Goal: Check status: Check status

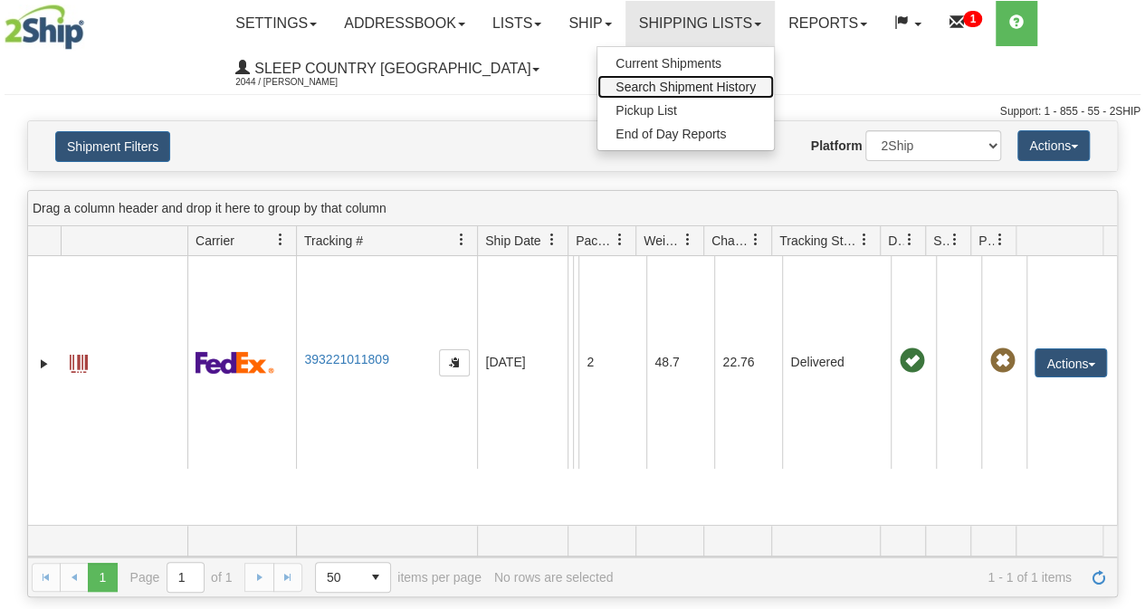
click at [718, 84] on span "Search Shipment History" at bounding box center [685, 87] width 140 height 14
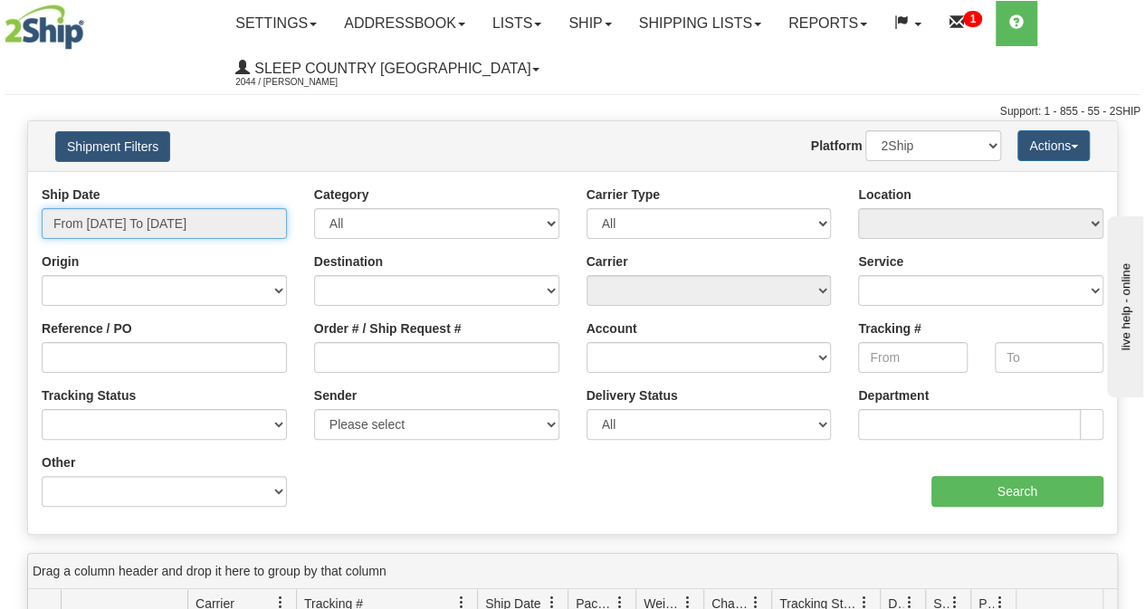
click at [183, 233] on input "From 09/22/2025 To 09/23/2025" at bounding box center [164, 223] width 245 height 31
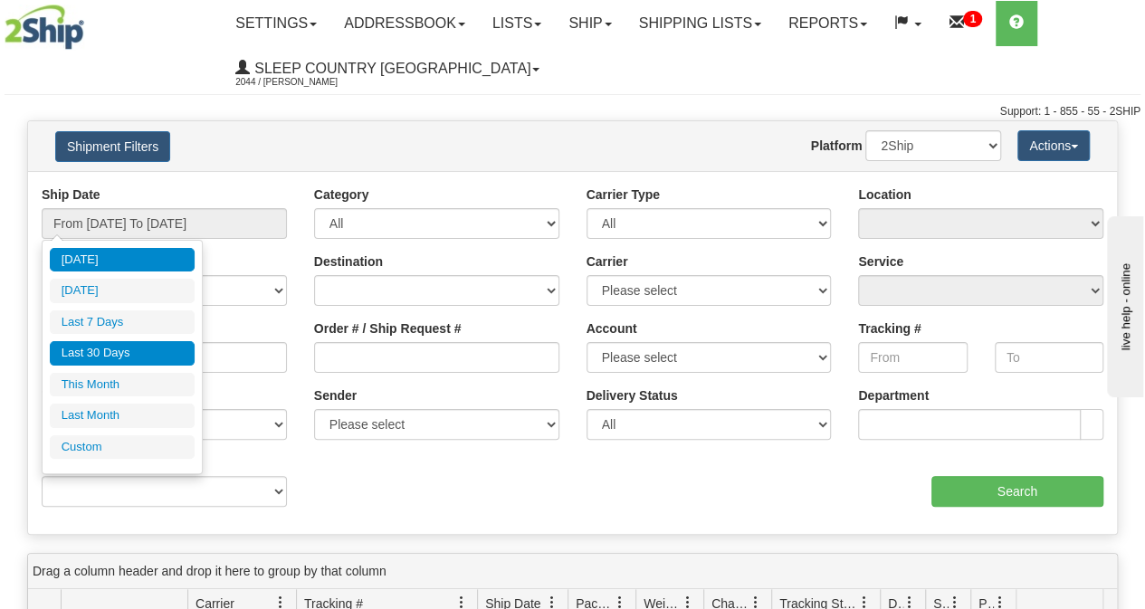
click at [109, 347] on li "Last 30 Days" at bounding box center [122, 353] width 145 height 24
type input "From 08/25/2025 To 09/23/2025"
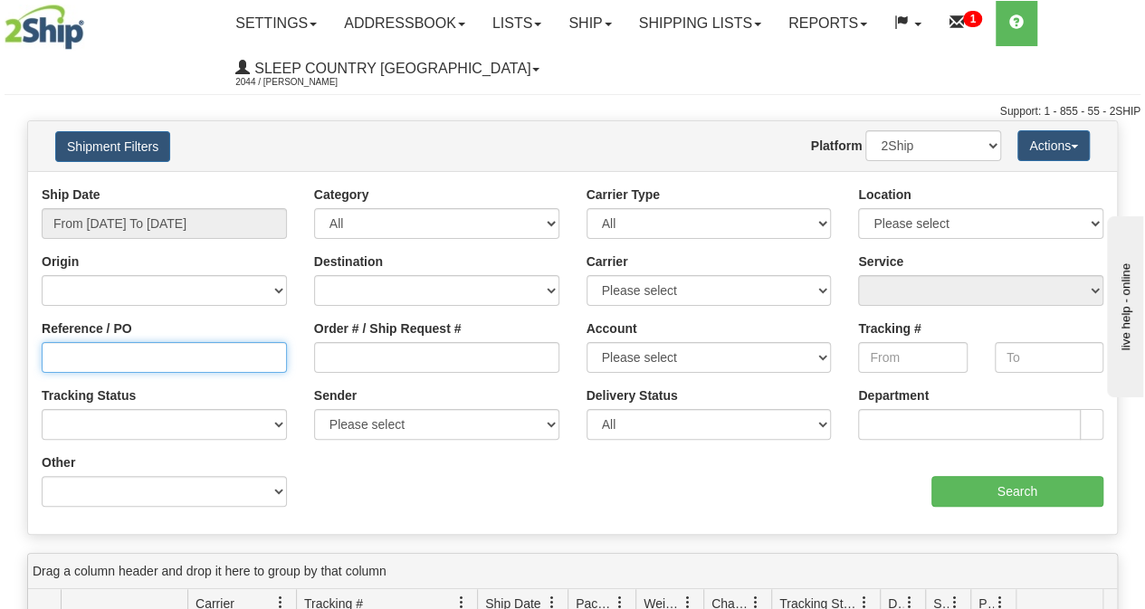
click at [107, 357] on input "Reference / PO" at bounding box center [164, 357] width 245 height 31
paste input "9000I112057"
type input "9000I112057"
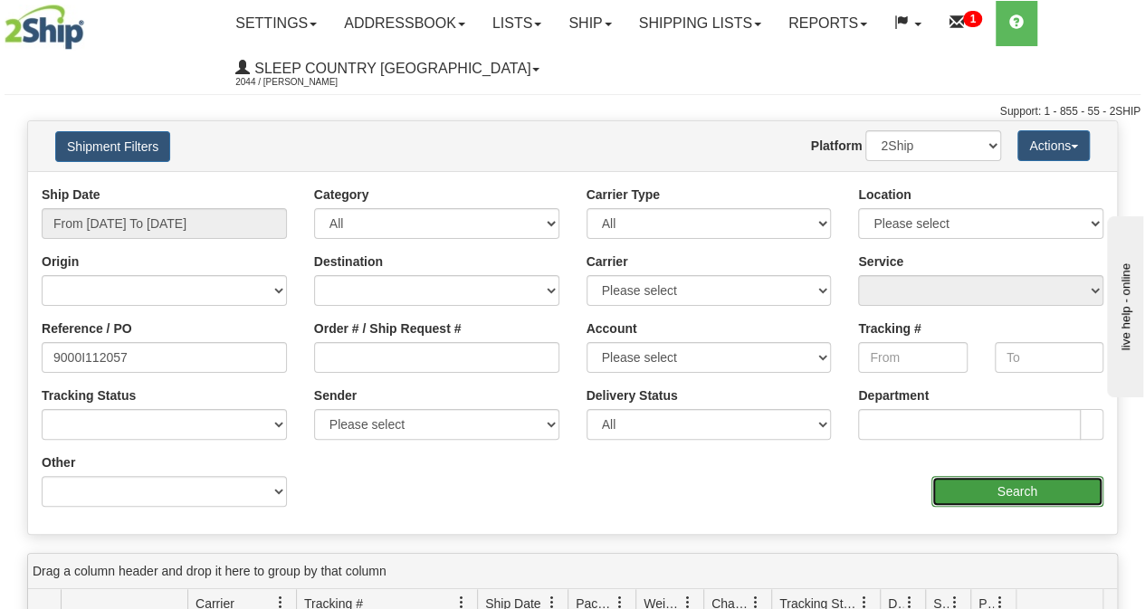
click at [1026, 489] on input "Search" at bounding box center [1017, 491] width 173 height 31
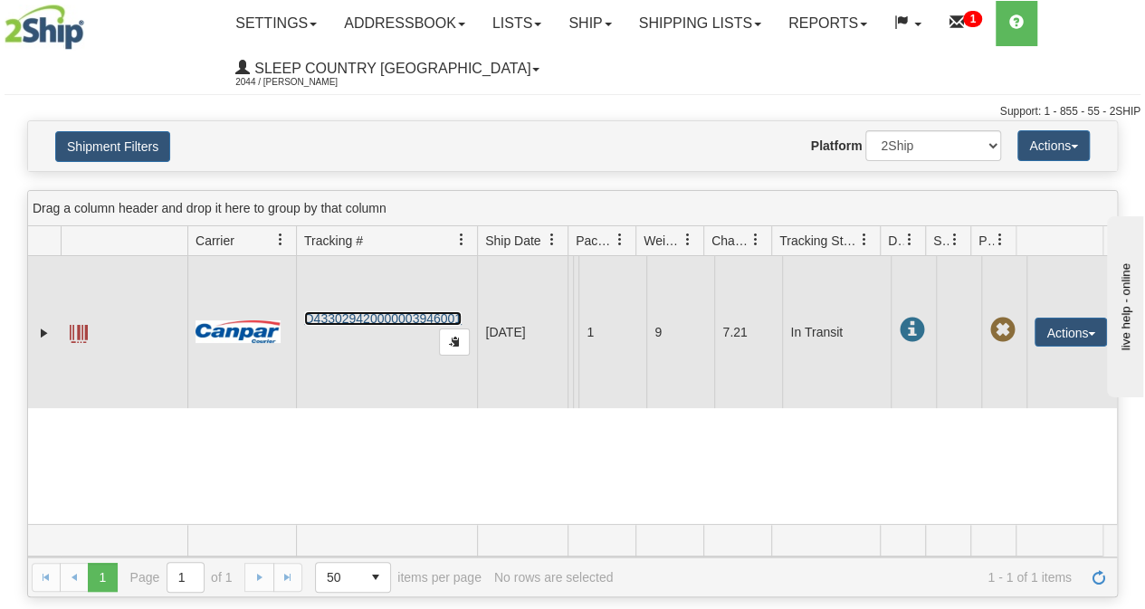
click at [398, 326] on link "D433029420000003946001" at bounding box center [382, 318] width 157 height 14
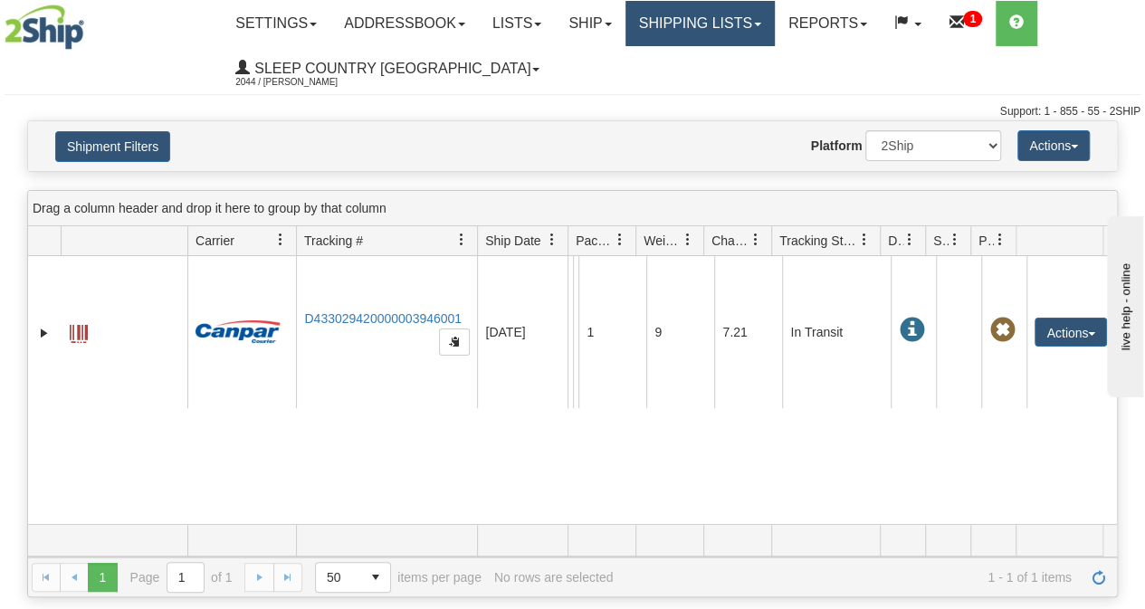
click at [720, 27] on link "Shipping lists" at bounding box center [699, 23] width 149 height 45
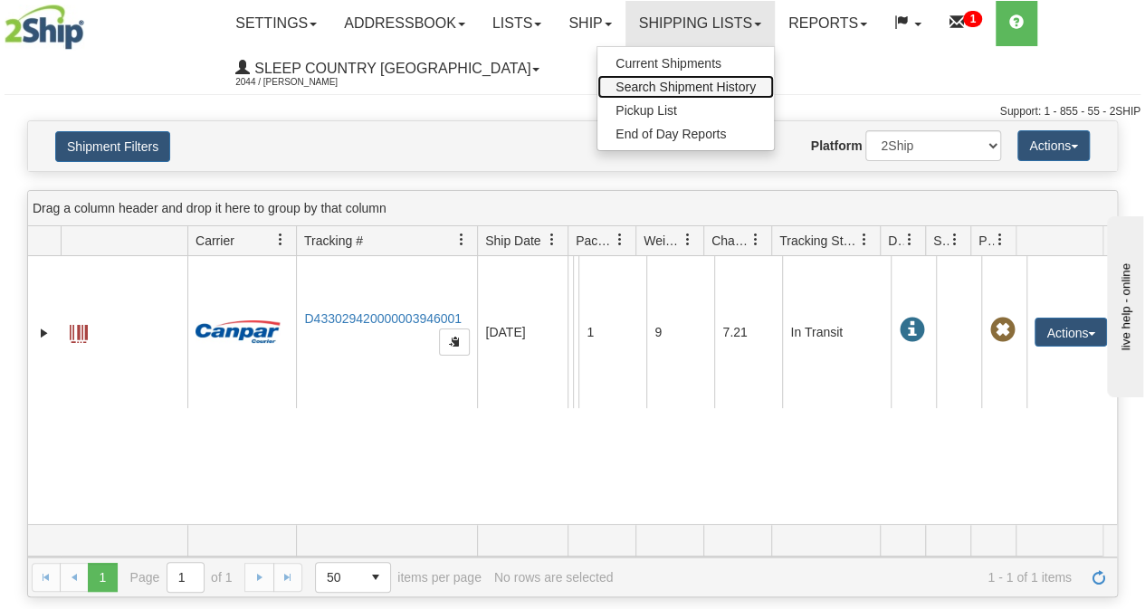
click at [694, 84] on span "Search Shipment History" at bounding box center [685, 87] width 140 height 14
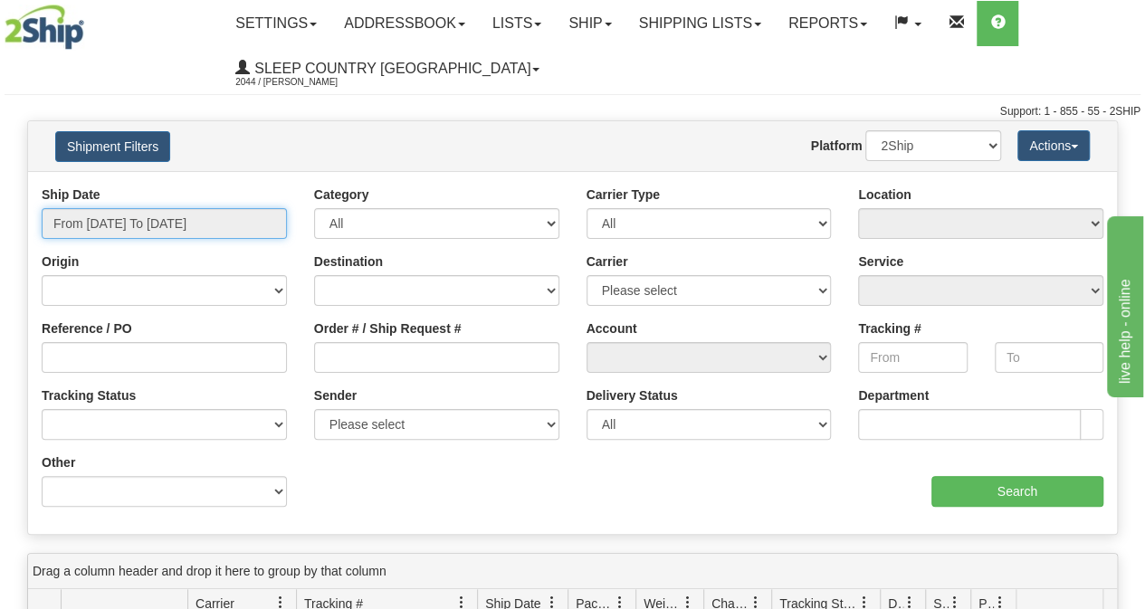
click at [103, 225] on input "From 09/22/2025 To 09/23/2025" at bounding box center [164, 223] width 245 height 31
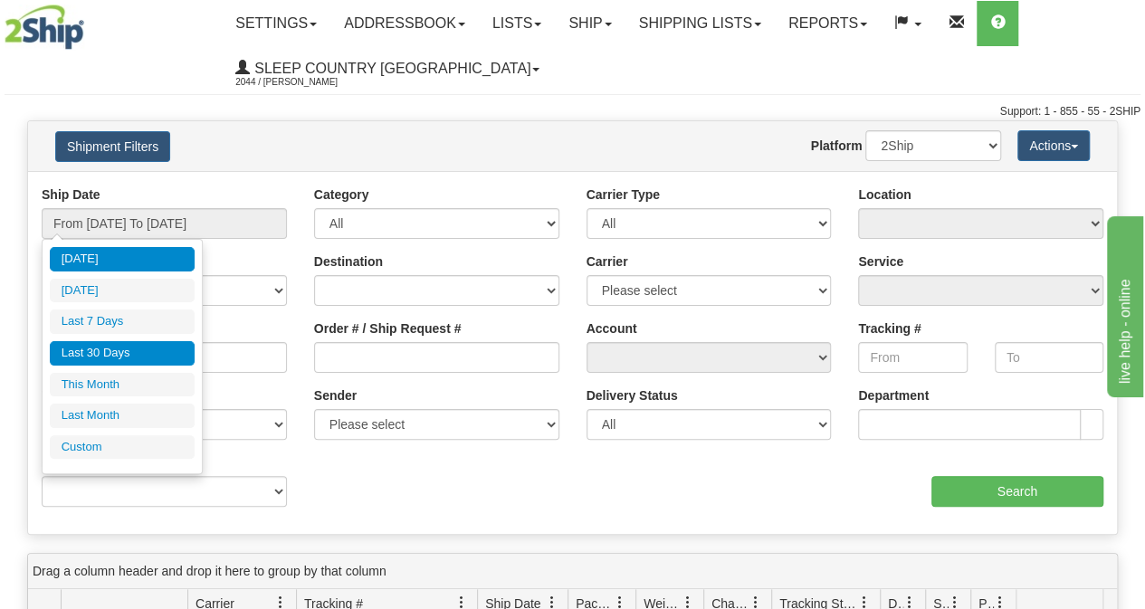
click at [102, 353] on li "Last 30 Days" at bounding box center [122, 353] width 145 height 24
type input "From 08/25/2025 To 09/23/2025"
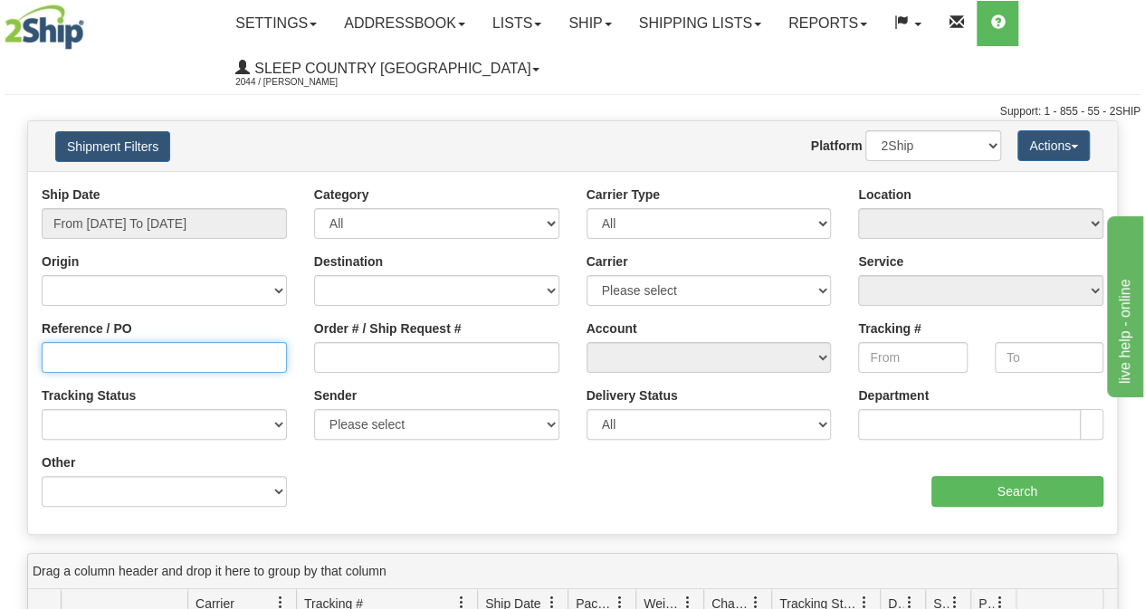
click at [80, 354] on input "Reference / PO" at bounding box center [164, 357] width 245 height 31
paste input "9000I108715"
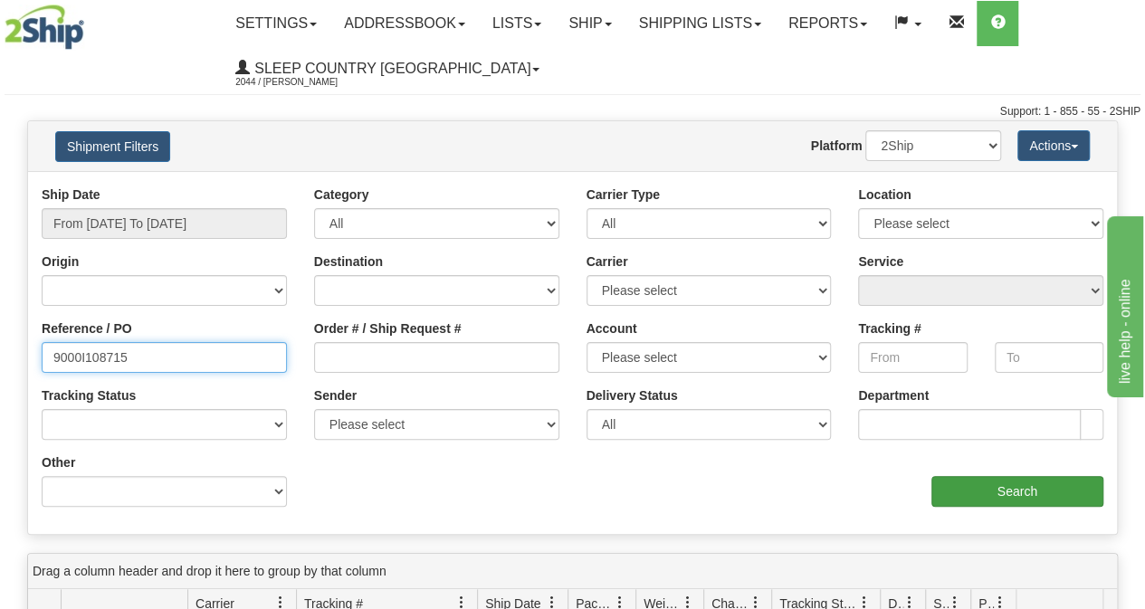
type input "9000I108715"
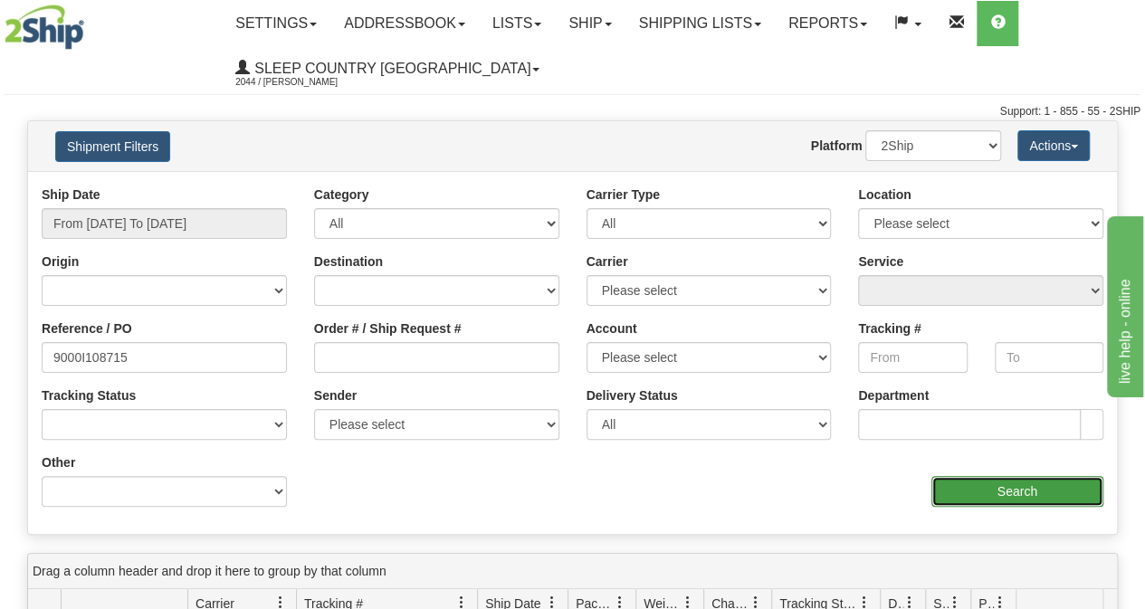
click at [966, 497] on input "Search" at bounding box center [1017, 491] width 173 height 31
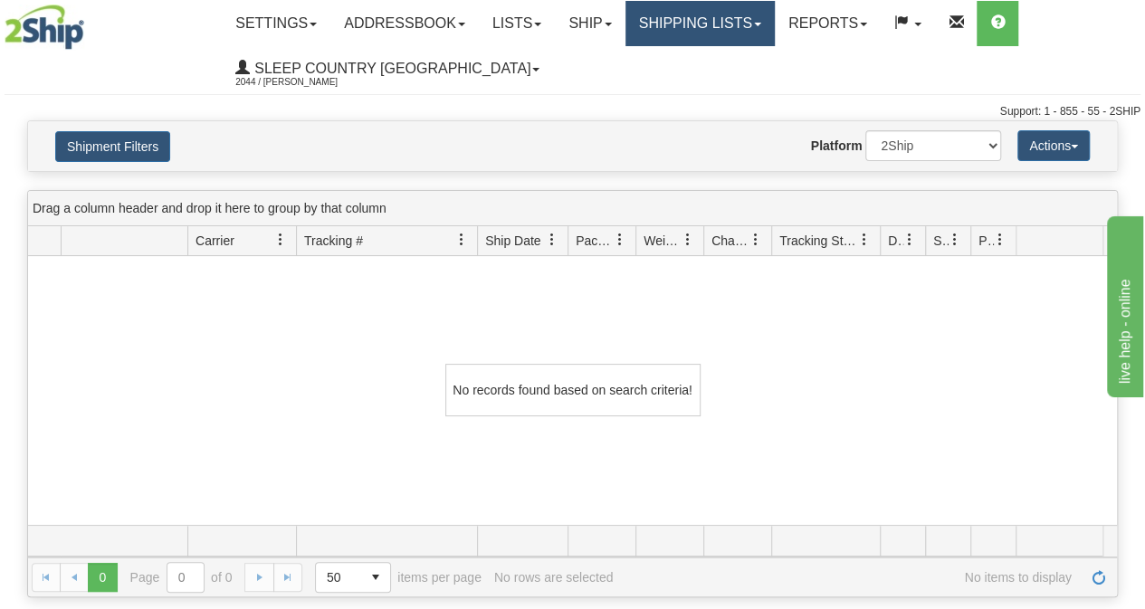
click at [685, 29] on link "Shipping lists" at bounding box center [699, 23] width 149 height 45
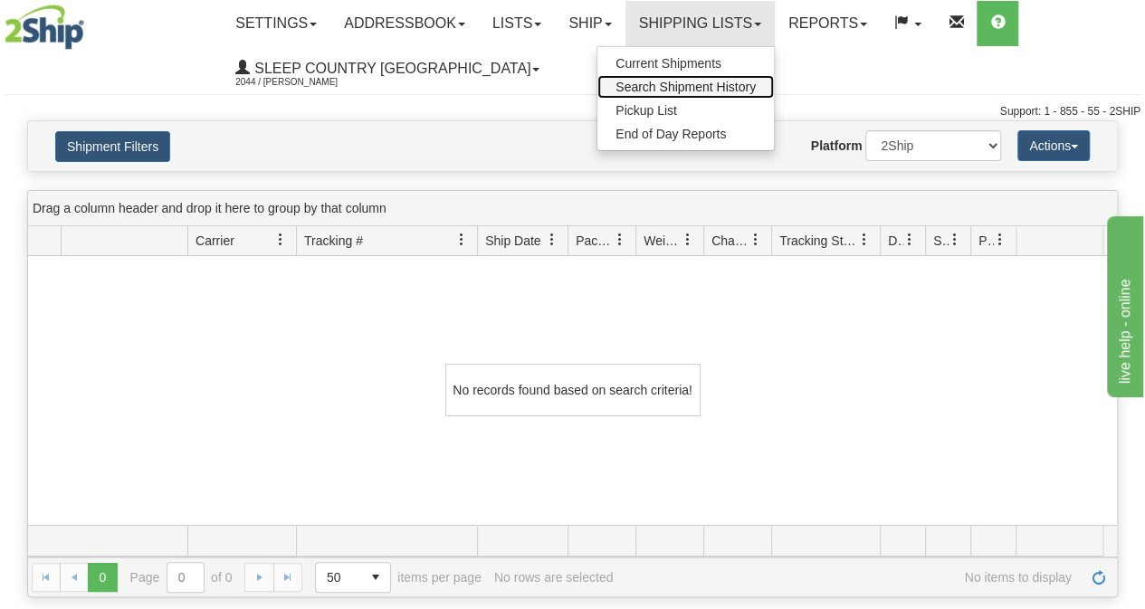
click at [687, 80] on span "Search Shipment History" at bounding box center [685, 87] width 140 height 14
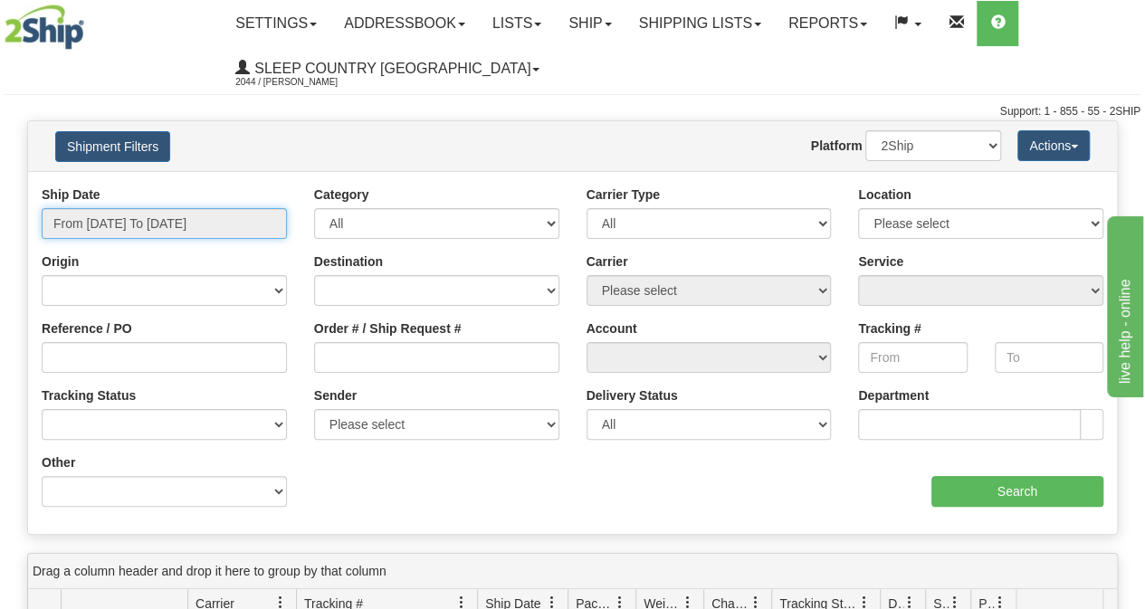
click at [129, 220] on input "From [DATE] To [DATE]" at bounding box center [164, 223] width 245 height 31
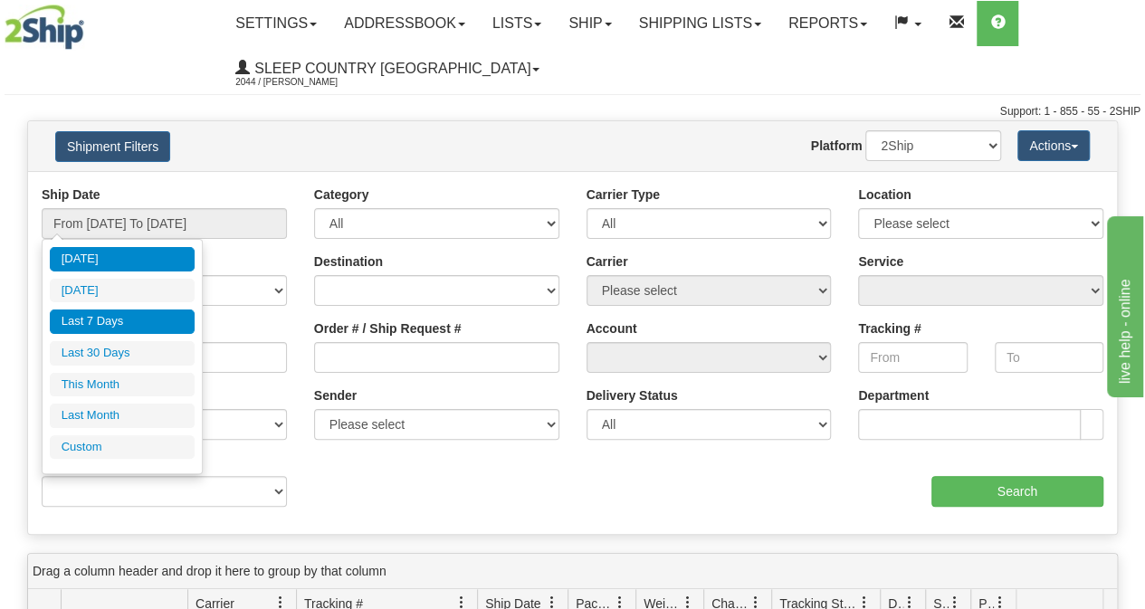
click at [109, 321] on li "Last 7 Days" at bounding box center [122, 321] width 145 height 24
type input "From [DATE] To [DATE]"
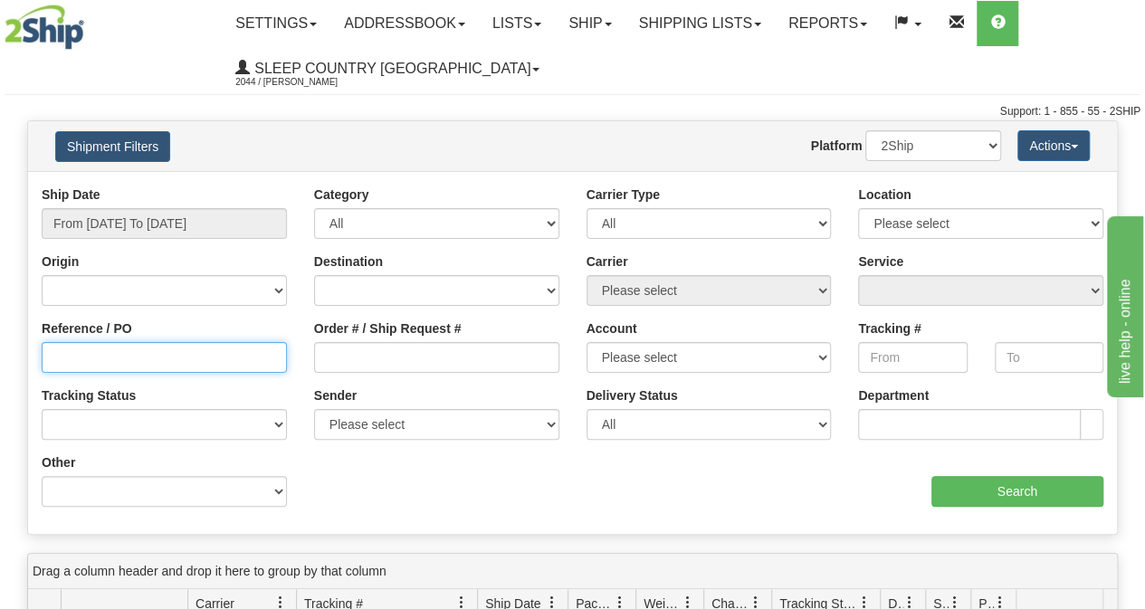
click at [100, 362] on input "Reference / PO" at bounding box center [164, 357] width 245 height 31
paste input "9000I108715"
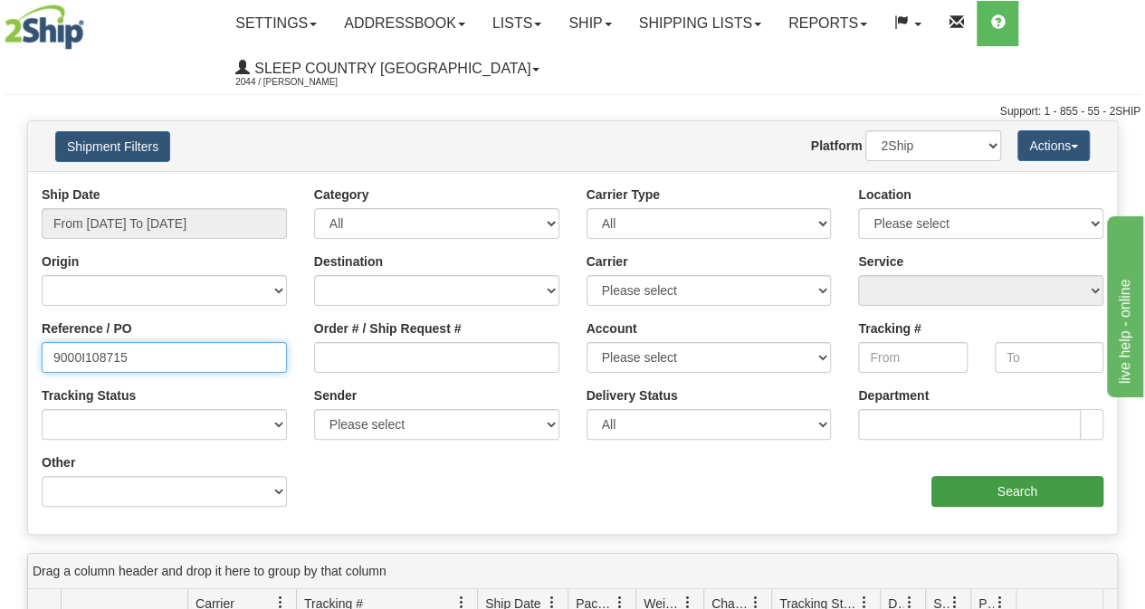
type input "9000I108715"
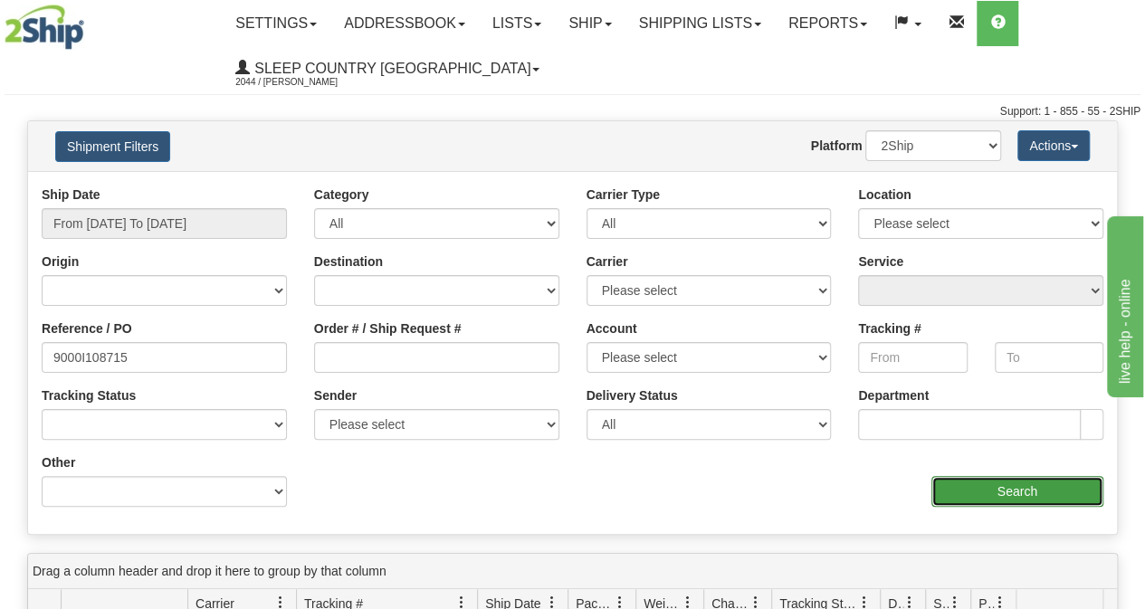
click at [1008, 500] on input "Search" at bounding box center [1017, 491] width 173 height 31
